Goal: Entertainment & Leisure: Consume media (video, audio)

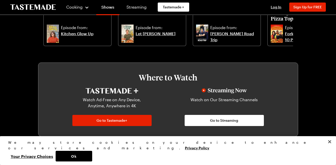
scroll to position [332, 0]
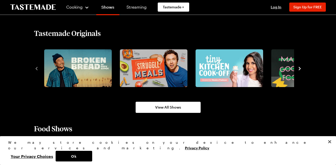
click at [299, 68] on icon "navigate to next item" at bounding box center [299, 68] width 2 height 3
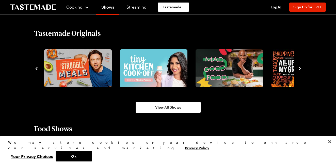
click at [300, 68] on icon "navigate to next item" at bounding box center [299, 68] width 5 height 5
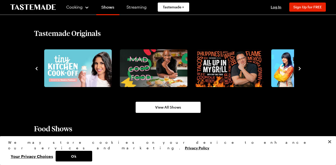
click at [299, 68] on icon "navigate to next item" at bounding box center [299, 68] width 2 height 3
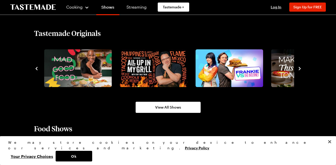
click at [299, 68] on icon "navigate to next item" at bounding box center [299, 68] width 2 height 3
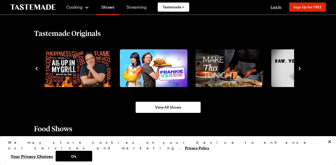
click at [299, 68] on icon "navigate to next item" at bounding box center [299, 68] width 2 height 3
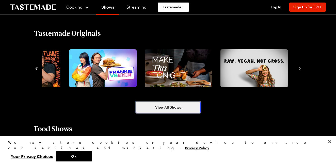
click at [171, 108] on span "View All Shows" at bounding box center [168, 107] width 26 height 5
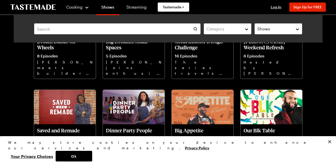
scroll to position [1552, 0]
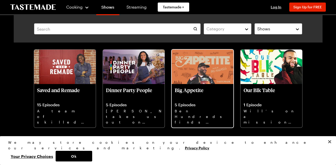
click at [195, 102] on p "5 Episodes" at bounding box center [203, 104] width 56 height 5
